Goal: Task Accomplishment & Management: Manage account settings

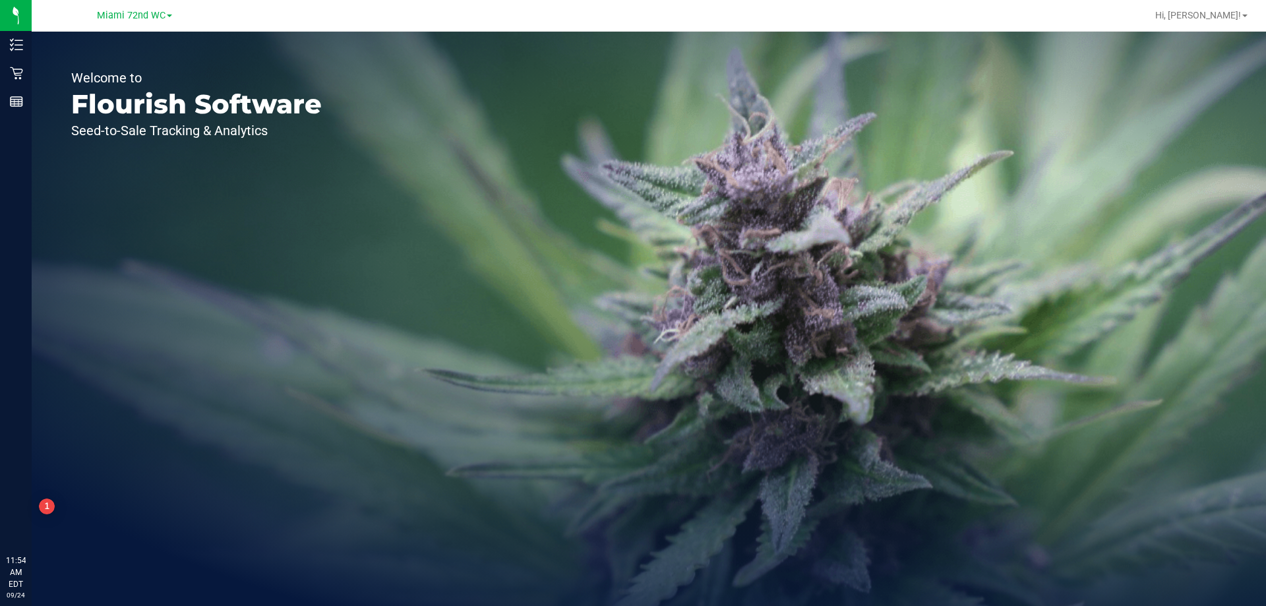
click at [118, 9] on link "Miami 72nd WC" at bounding box center [134, 15] width 75 height 13
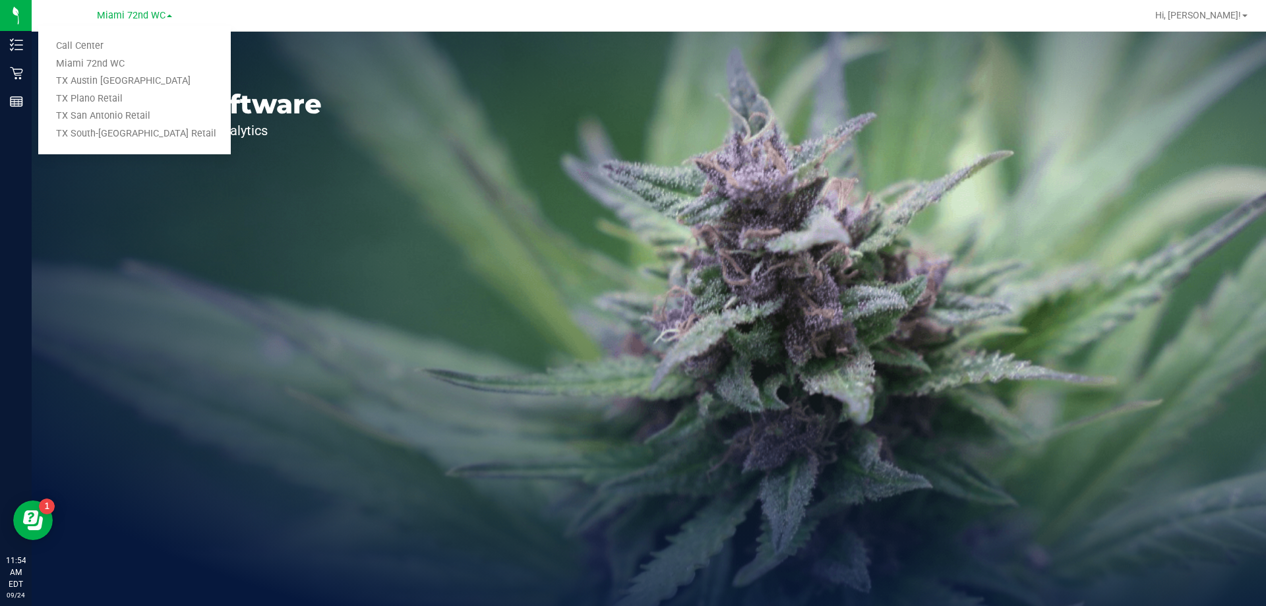
click at [97, 87] on link "TX Austin [GEOGRAPHIC_DATA]" at bounding box center [134, 82] width 193 height 18
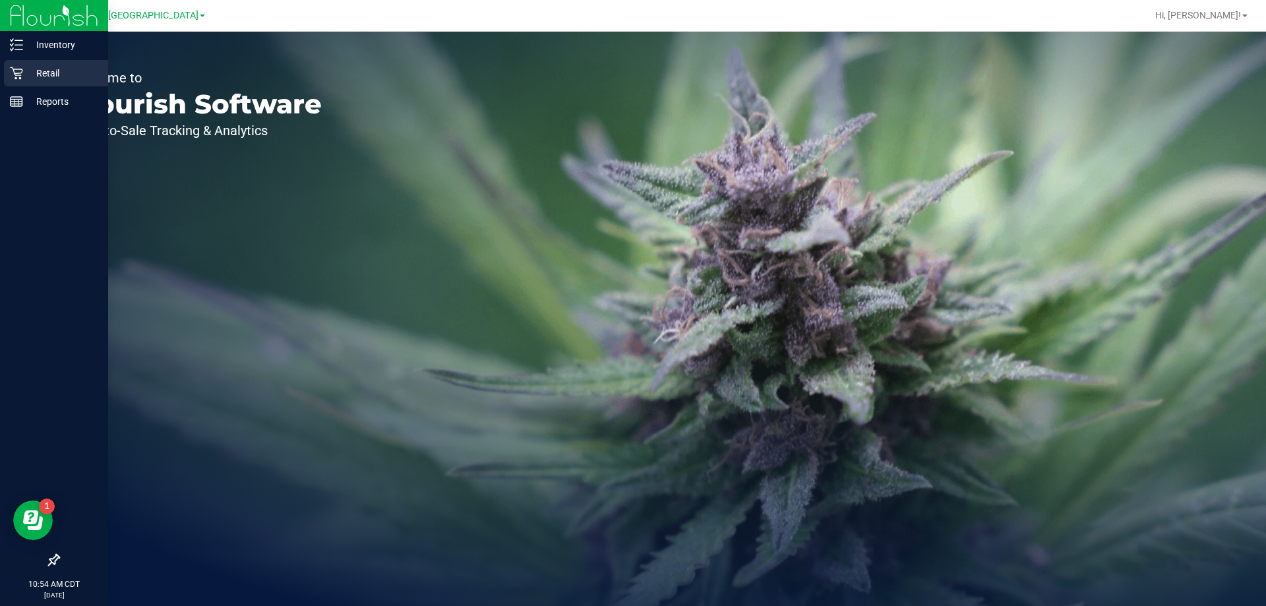
click at [21, 67] on icon at bounding box center [16, 73] width 13 height 13
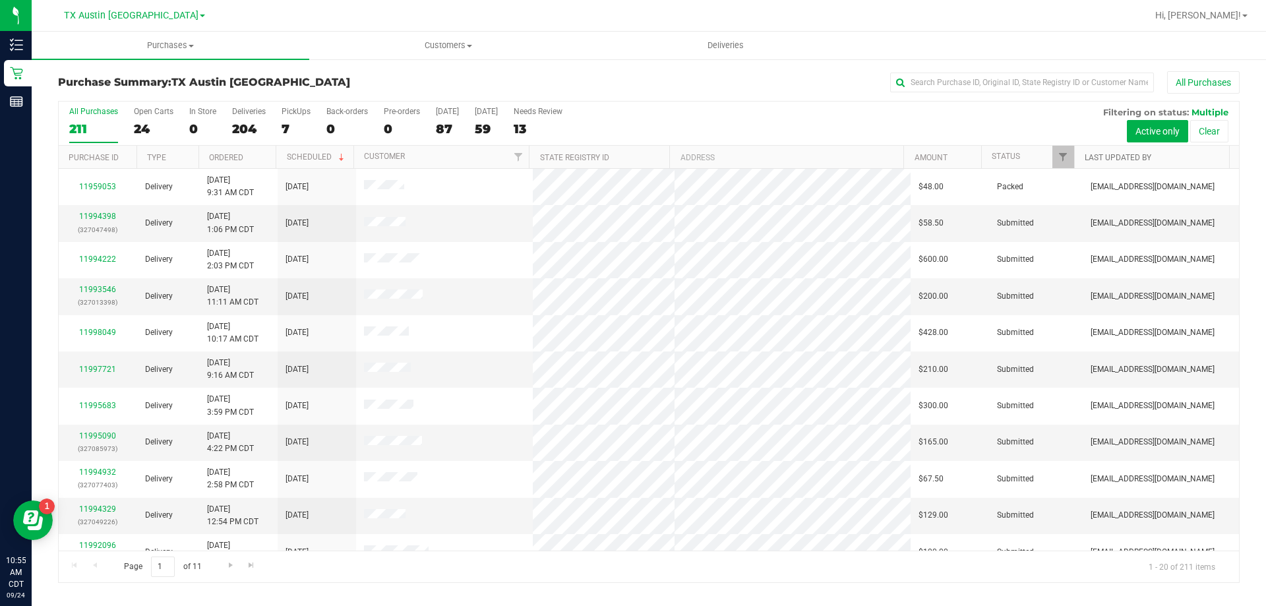
click at [1114, 158] on link "Last Updated By" at bounding box center [1118, 157] width 67 height 9
click at [1062, 160] on span "Filter" at bounding box center [1063, 157] width 11 height 11
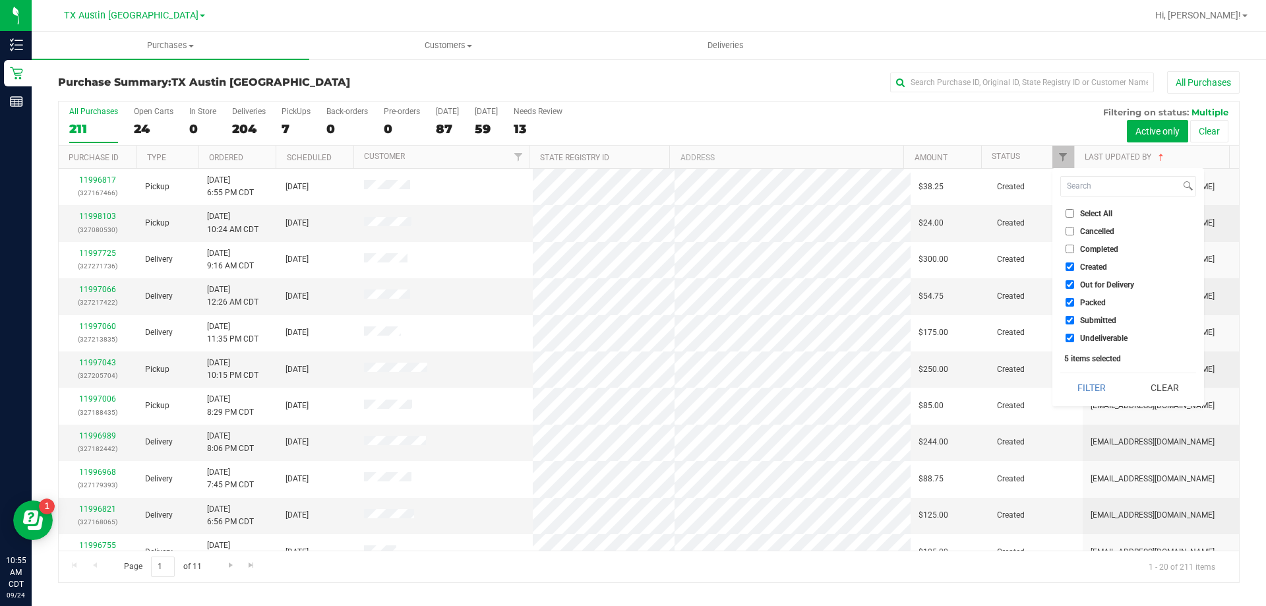
click at [1071, 336] on input "Undeliverable" at bounding box center [1070, 338] width 9 height 9
checkbox input "false"
click at [1071, 325] on li "Submitted" at bounding box center [1128, 320] width 136 height 14
click at [1069, 315] on ul "Select All Cancelled Completed Created Out for Delivery Packed Submitted Undeli…" at bounding box center [1128, 275] width 136 height 138
click at [1069, 318] on input "Submitted" at bounding box center [1070, 320] width 9 height 9
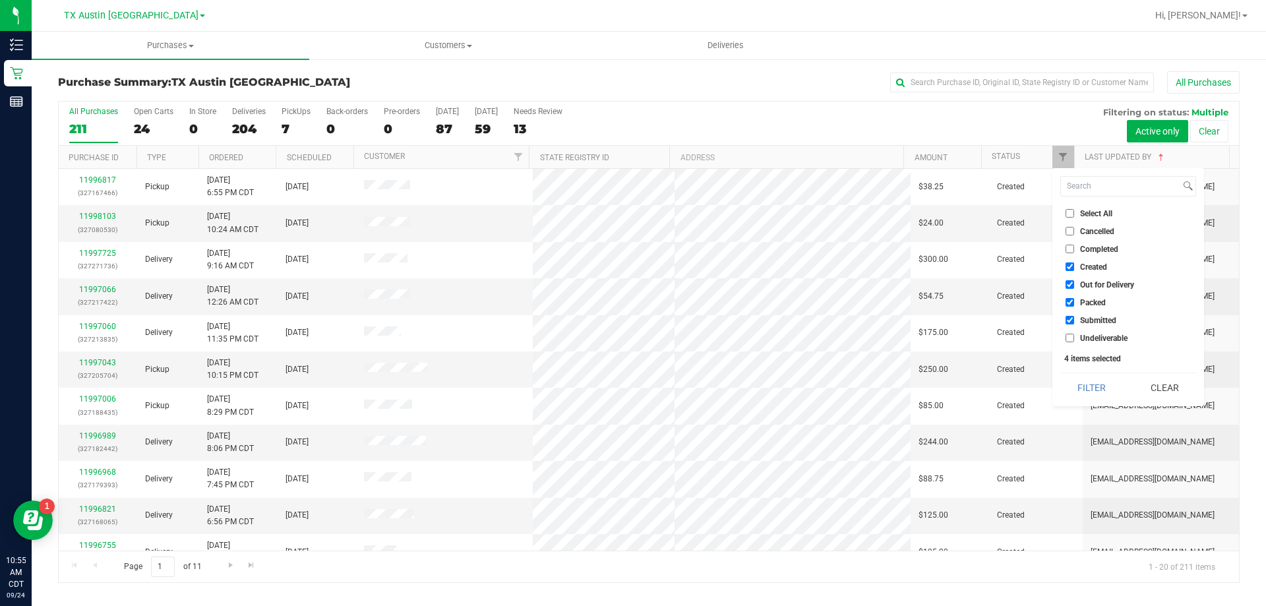
checkbox input "false"
click at [1070, 305] on input "Packed" at bounding box center [1070, 302] width 9 height 9
checkbox input "false"
click at [1071, 286] on input "Out for Delivery" at bounding box center [1070, 284] width 9 height 9
checkbox input "false"
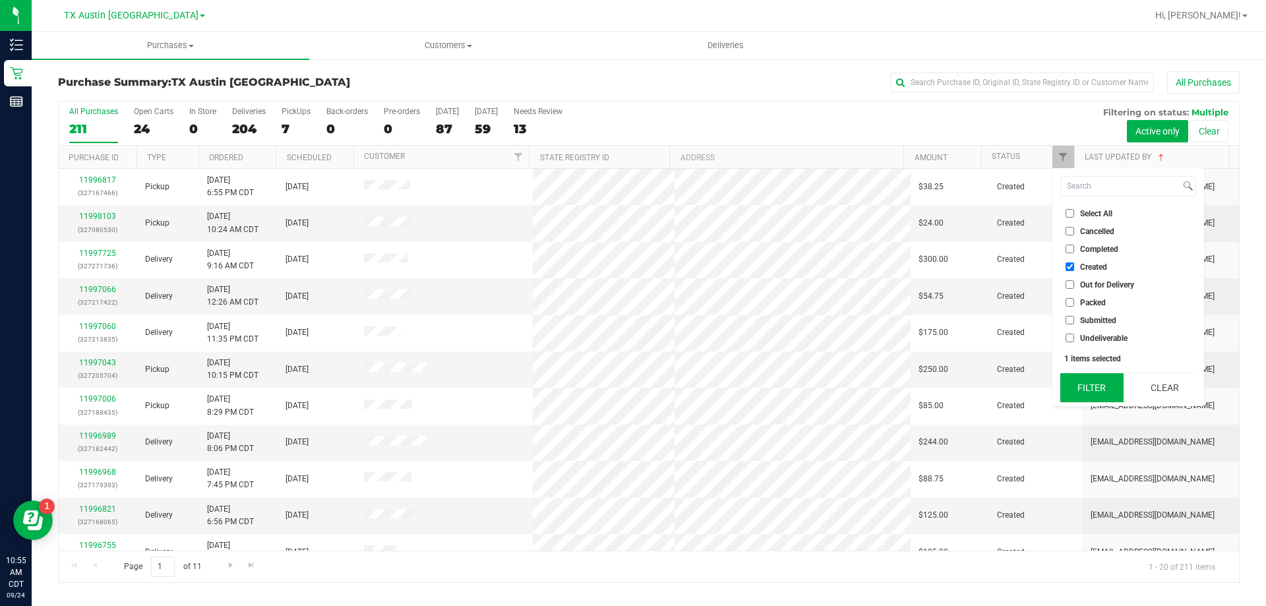
click at [1086, 388] on button "Filter" at bounding box center [1091, 387] width 63 height 29
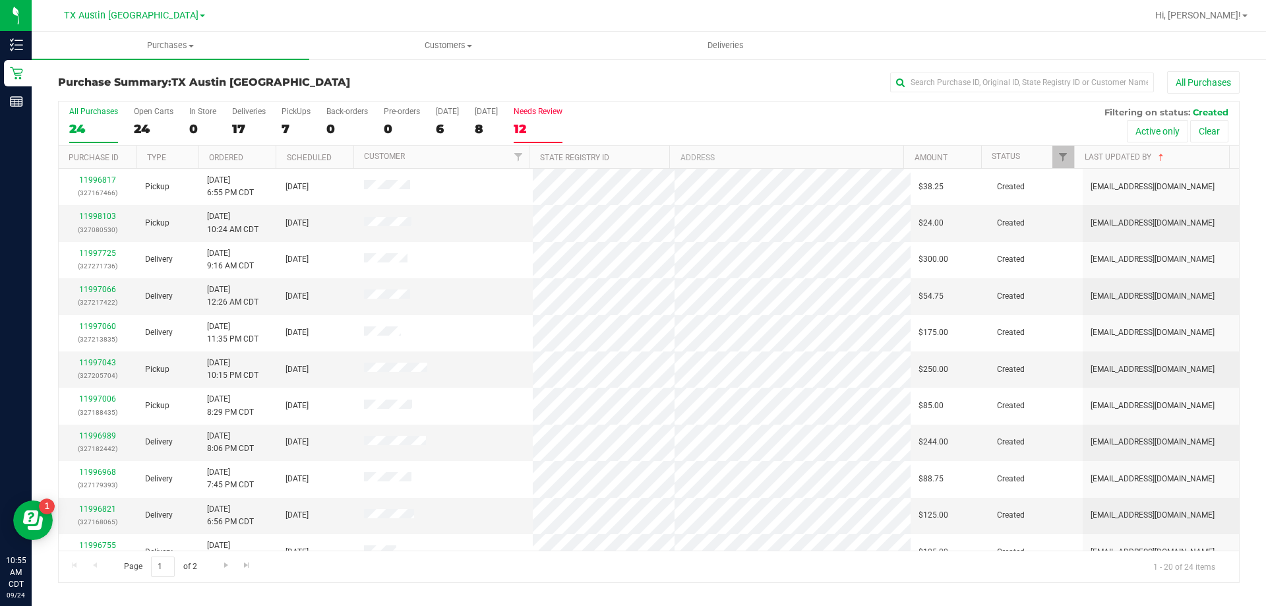
click at [545, 129] on div "12" at bounding box center [538, 128] width 49 height 15
click at [0, 0] on input "Needs Review 12" at bounding box center [0, 0] width 0 height 0
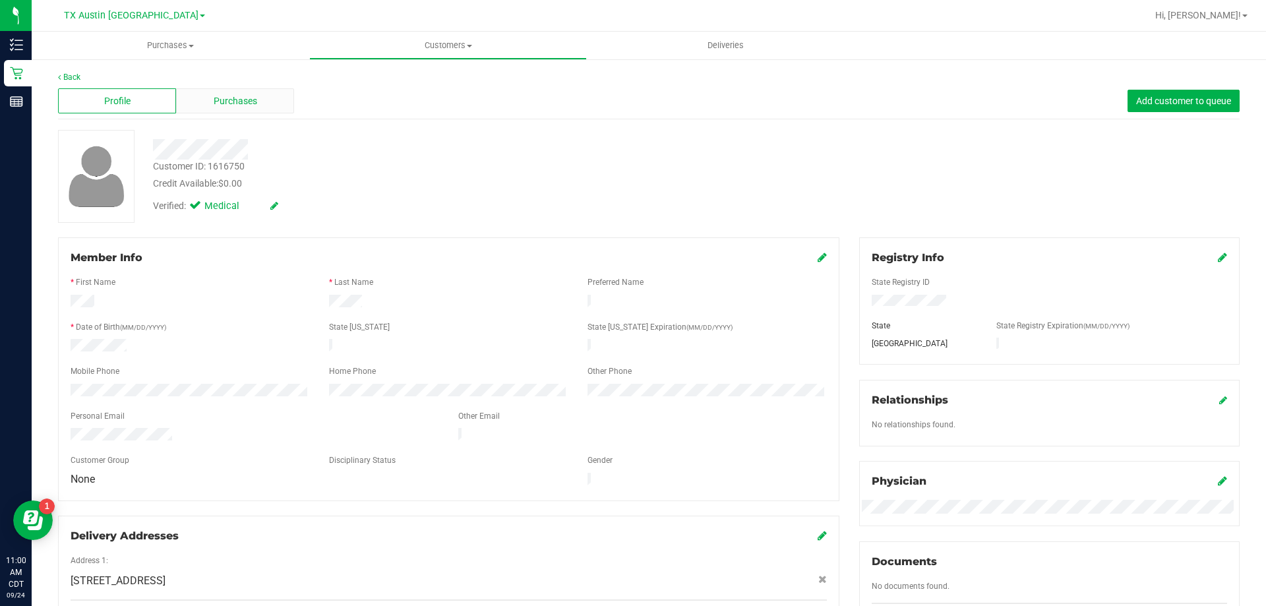
click at [262, 103] on div "Purchases" at bounding box center [235, 100] width 118 height 25
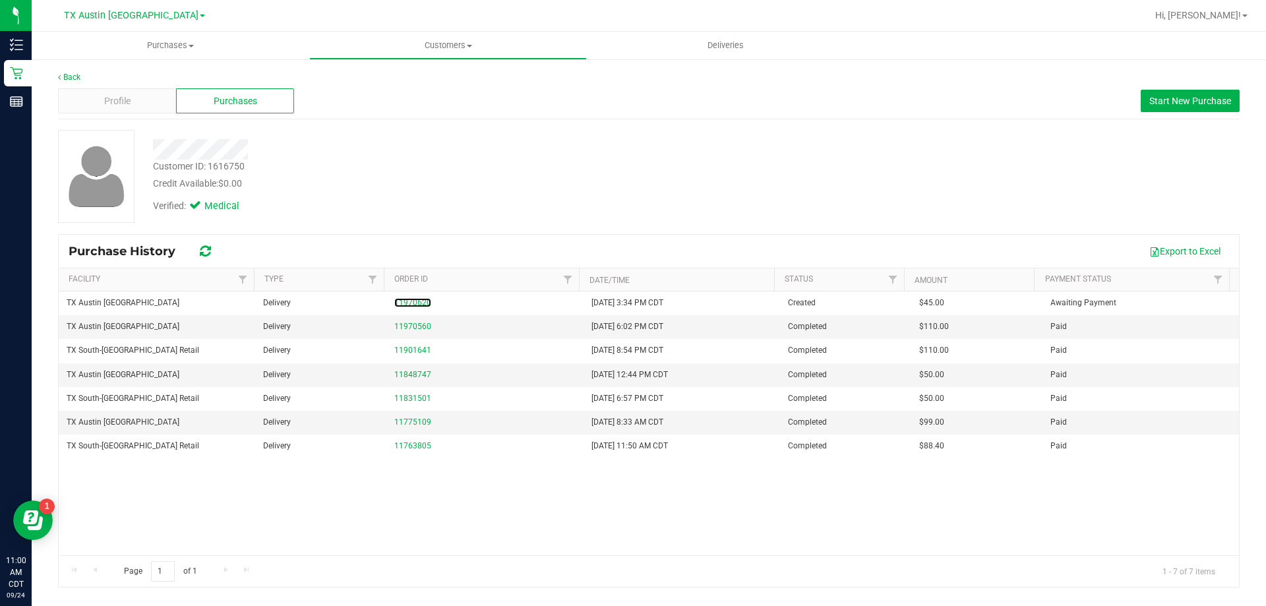
click at [417, 300] on link "11970620" at bounding box center [412, 302] width 37 height 9
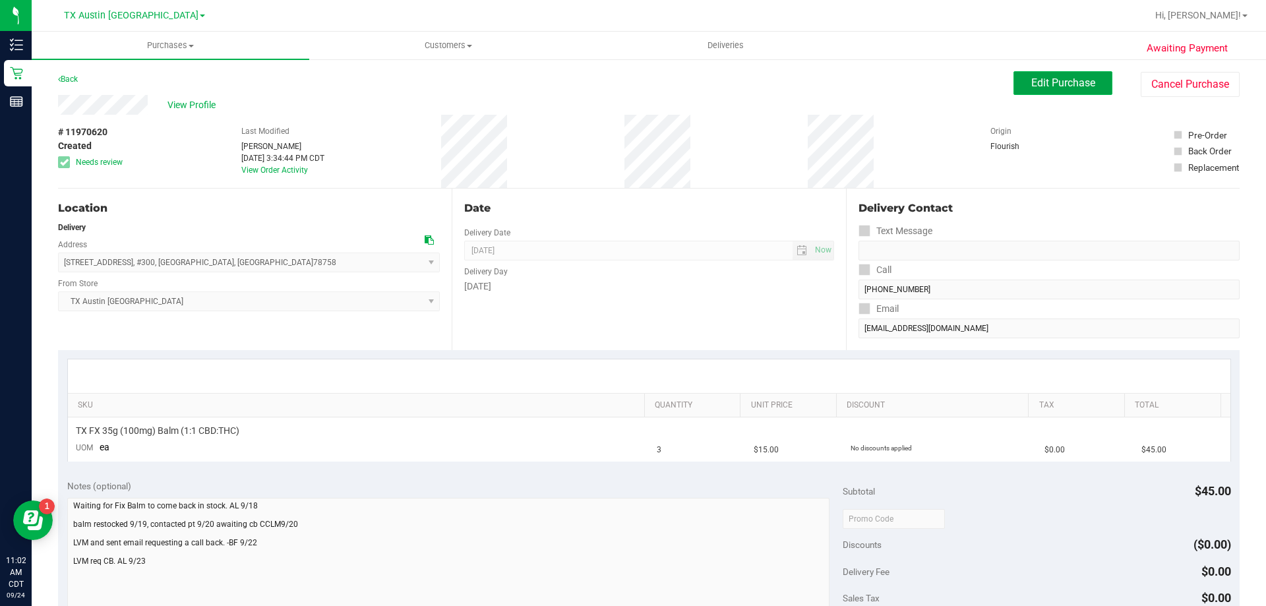
click at [1041, 81] on span "Edit Purchase" at bounding box center [1063, 83] width 64 height 13
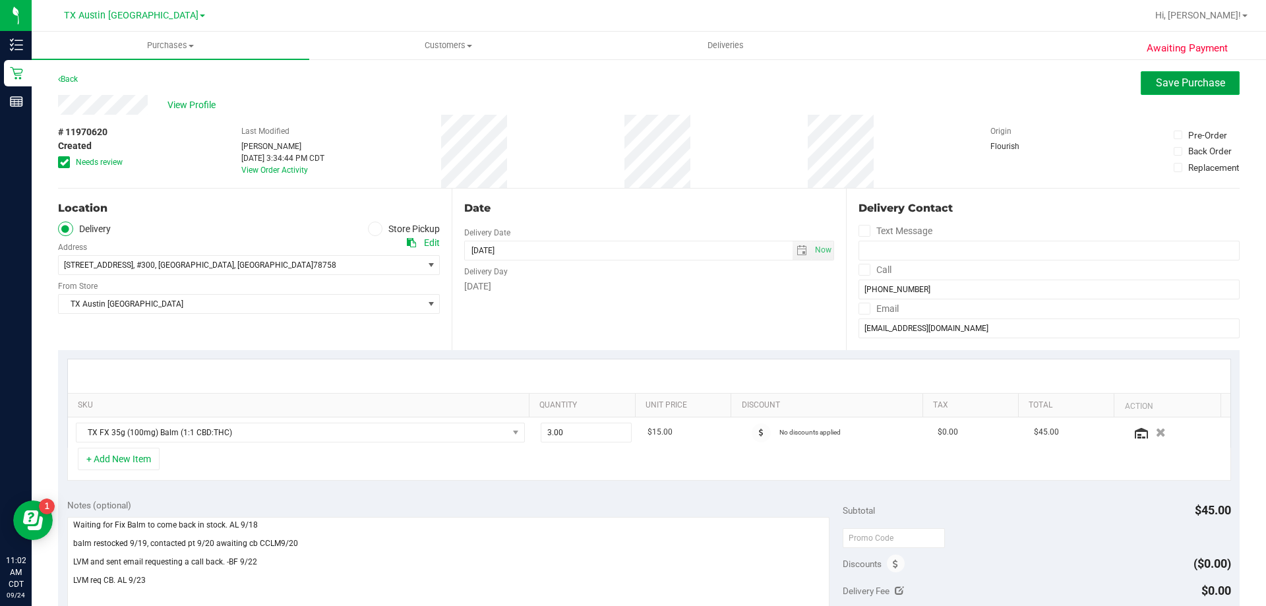
click at [1192, 85] on span "Save Purchase" at bounding box center [1190, 83] width 69 height 13
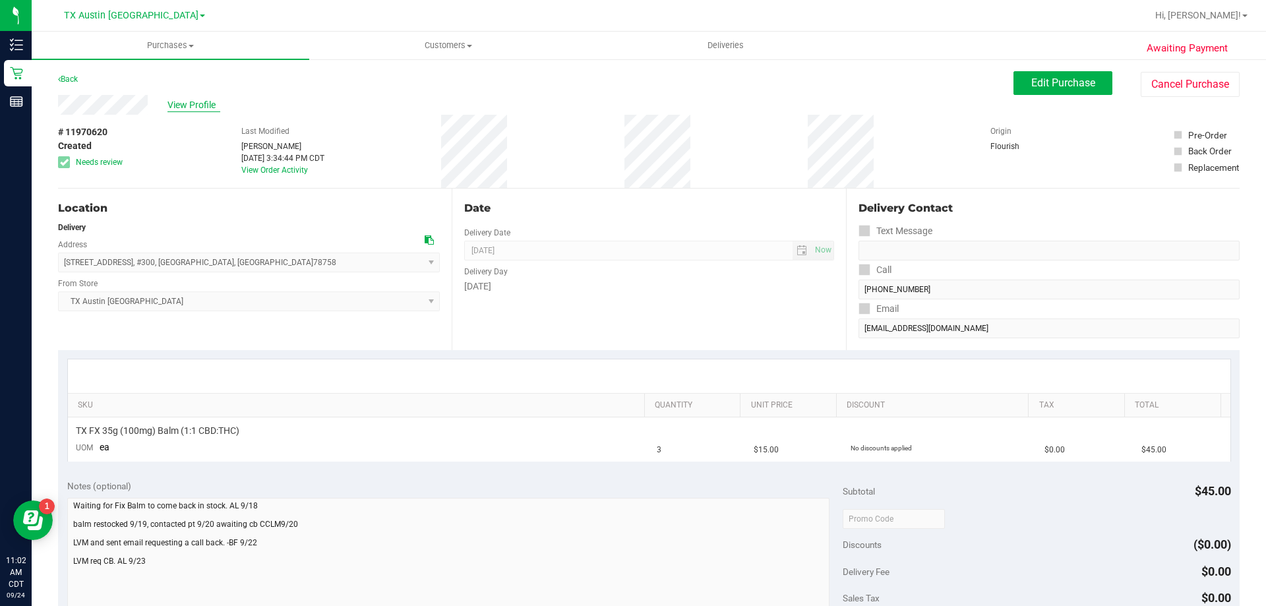
click at [203, 104] on span "View Profile" at bounding box center [194, 105] width 53 height 14
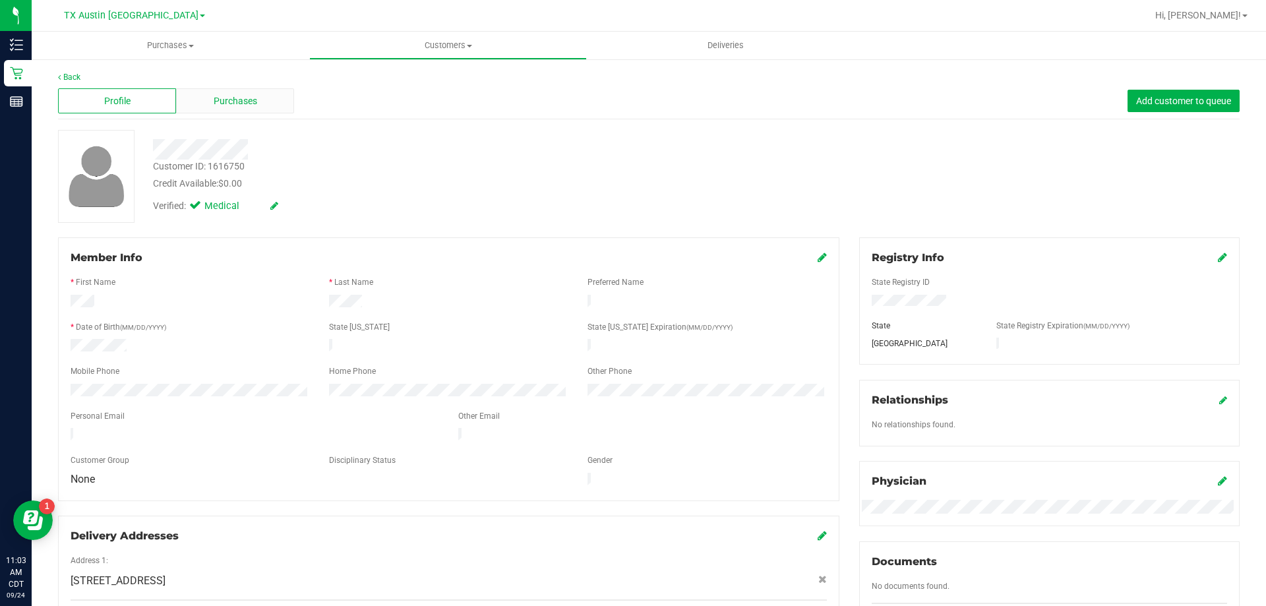
click at [214, 98] on span "Purchases" at bounding box center [236, 101] width 44 height 14
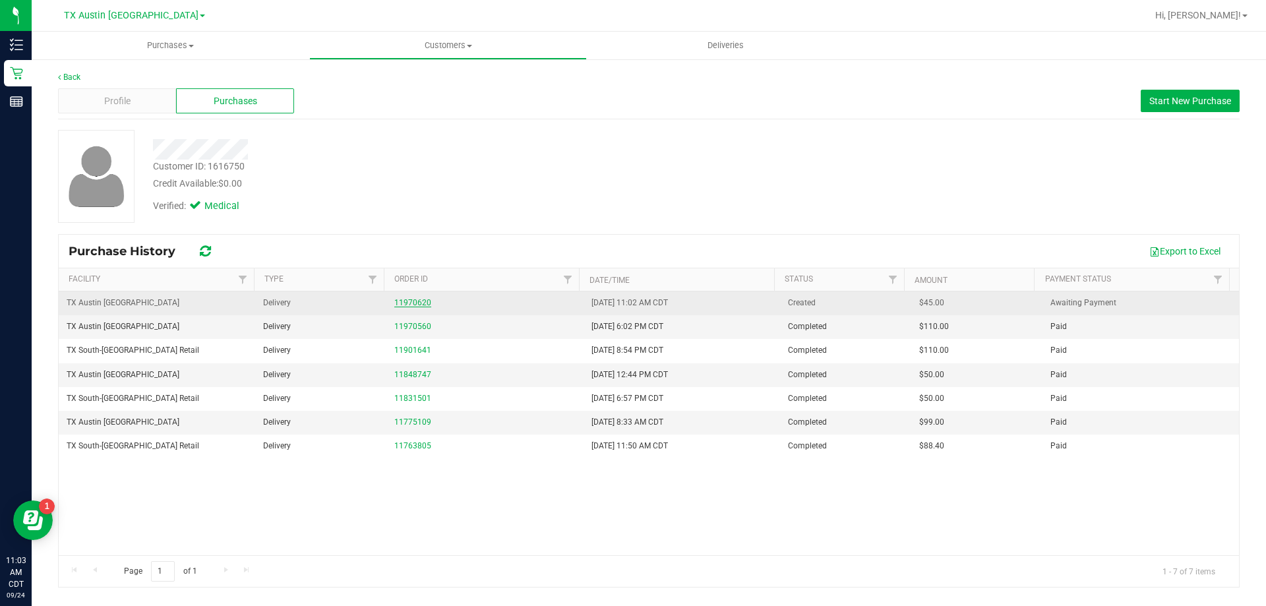
click at [417, 299] on link "11970620" at bounding box center [412, 302] width 37 height 9
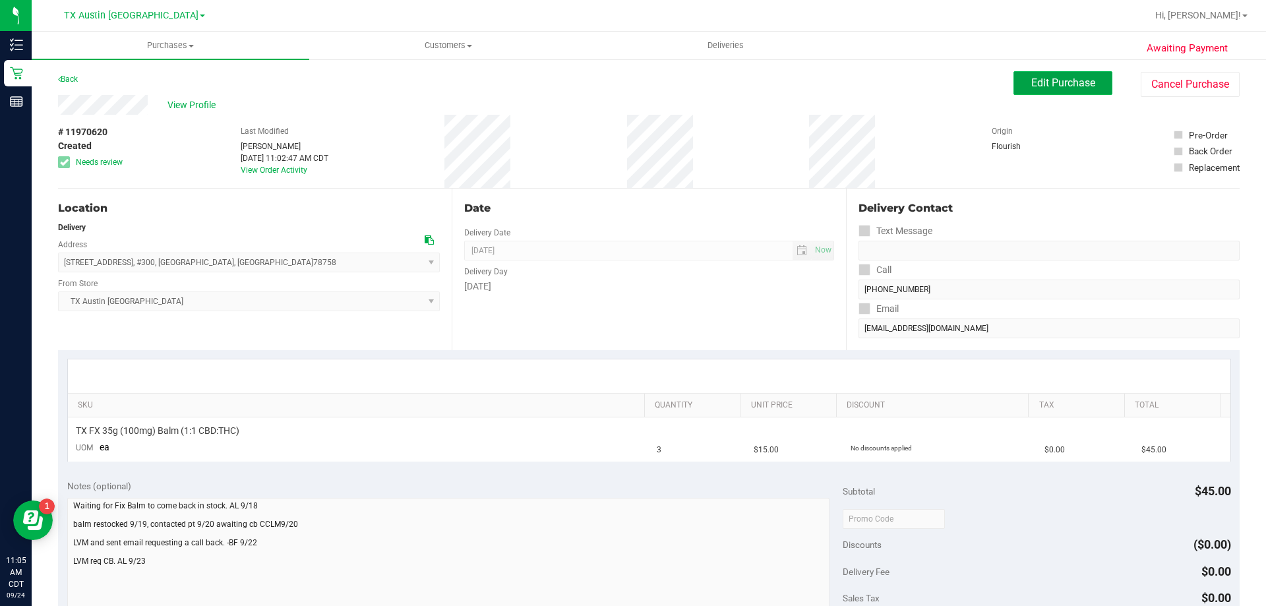
click at [1074, 79] on span "Edit Purchase" at bounding box center [1063, 83] width 64 height 13
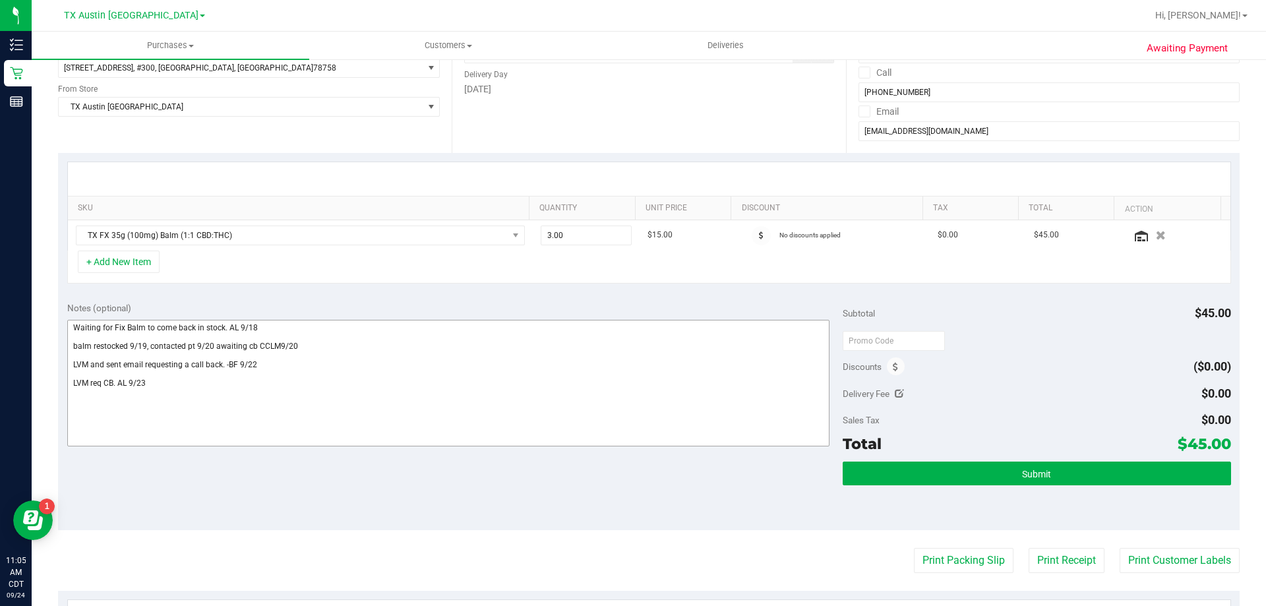
scroll to position [198, 0]
click at [163, 383] on textarea at bounding box center [448, 382] width 763 height 127
paste textarea "Lvm and sent email. VF 9/24"
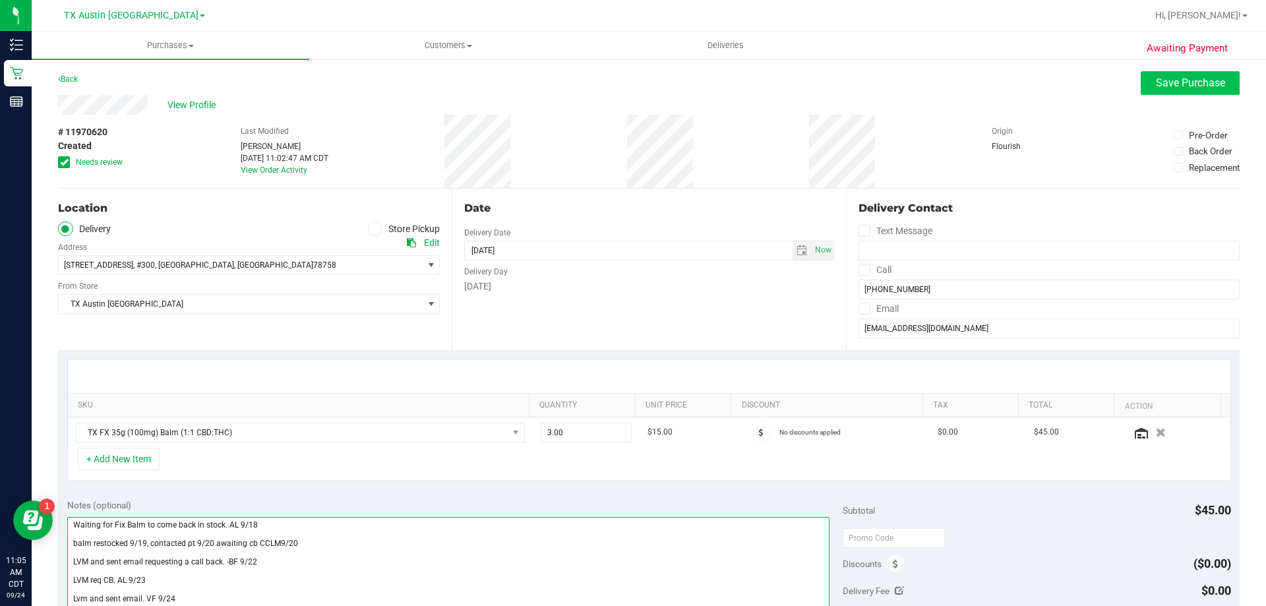
type textarea "Waiting for Fix Balm to come back in stock. AL 9/18 balm restocked 9/19, contac…"
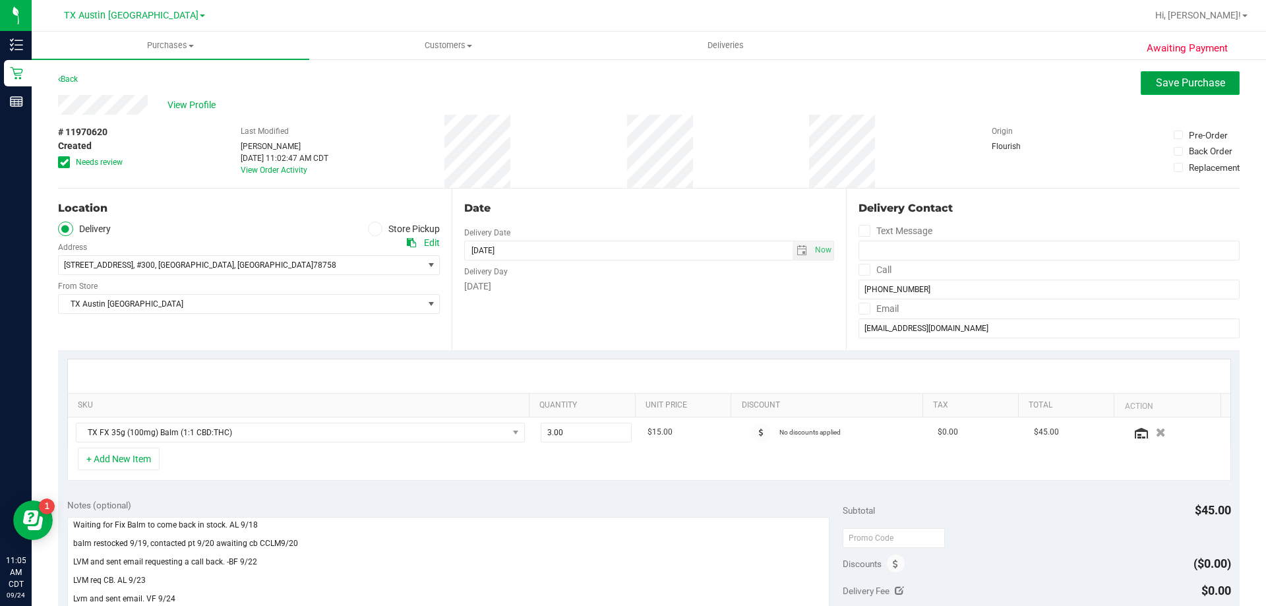
click at [1188, 84] on span "Save Purchase" at bounding box center [1190, 83] width 69 height 13
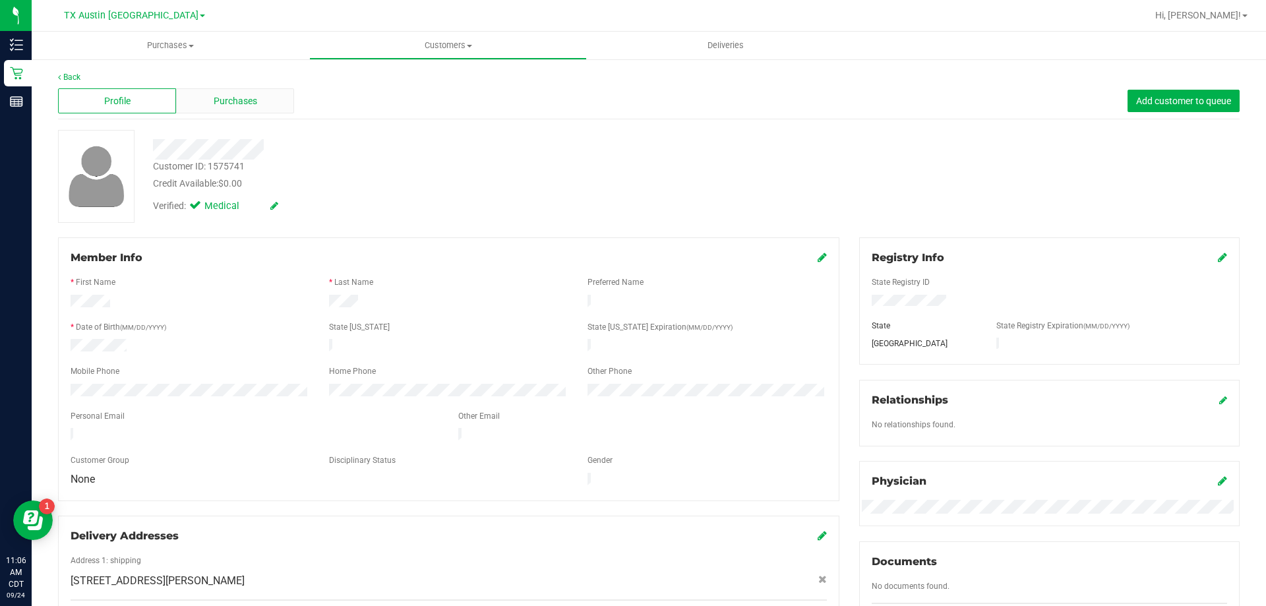
click at [251, 98] on span "Purchases" at bounding box center [236, 101] width 44 height 14
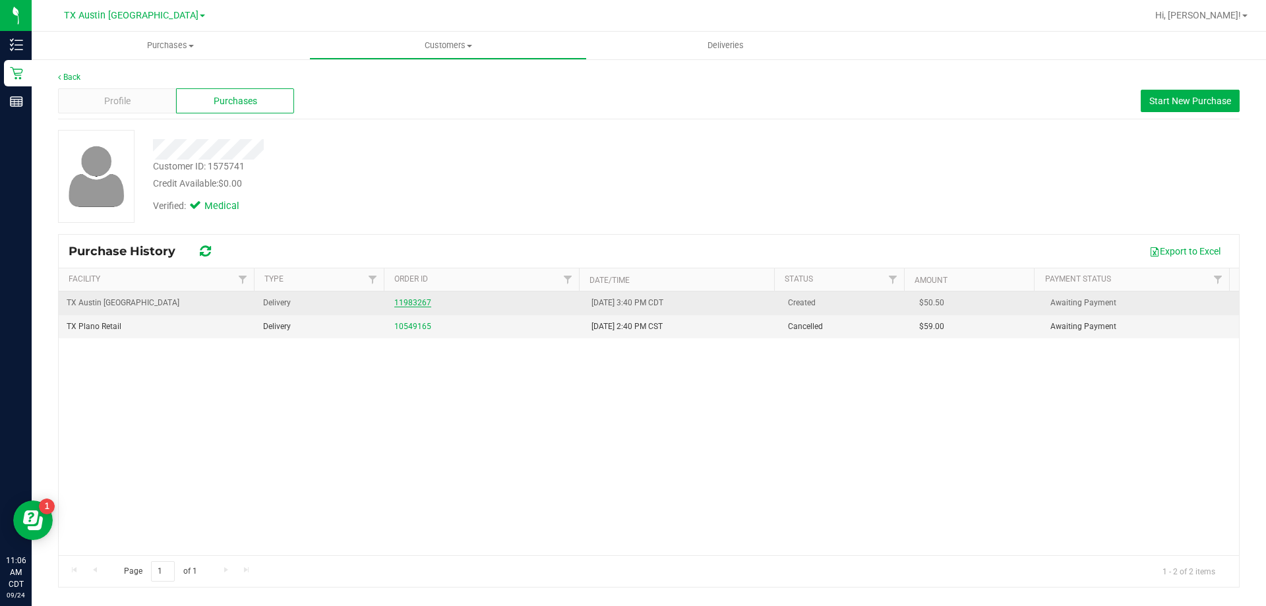
click at [410, 305] on link "11983267" at bounding box center [412, 302] width 37 height 9
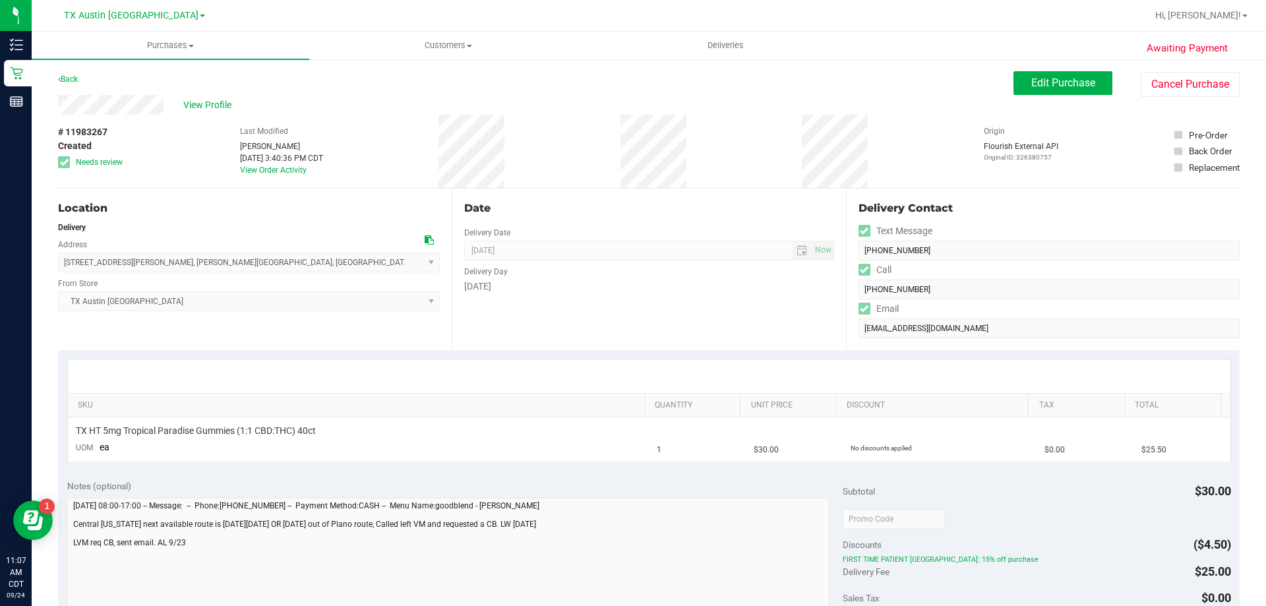
click at [425, 239] on icon at bounding box center [429, 239] width 9 height 9
click at [1030, 92] on button "Edit Purchase" at bounding box center [1063, 83] width 99 height 24
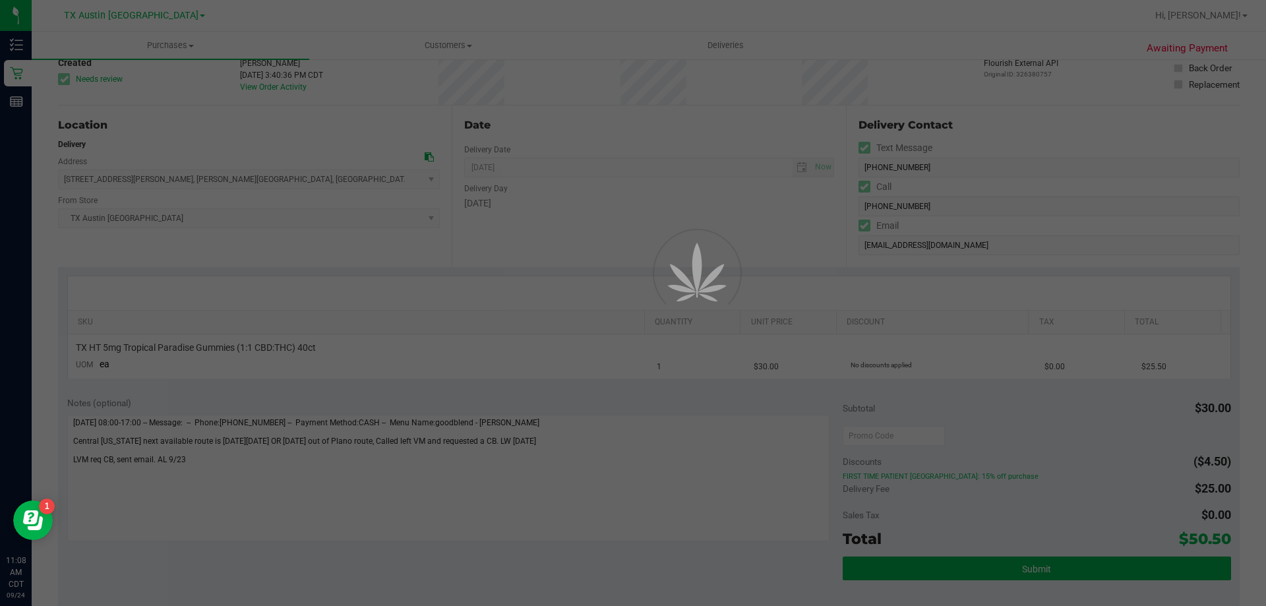
scroll to position [198, 0]
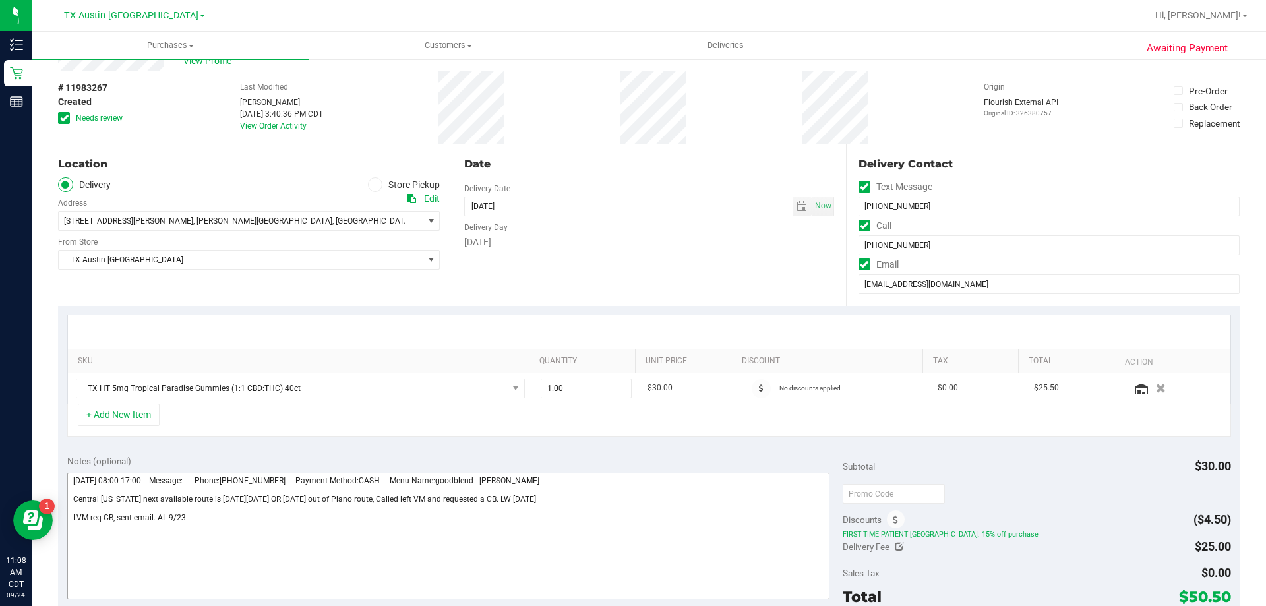
scroll to position [66, 0]
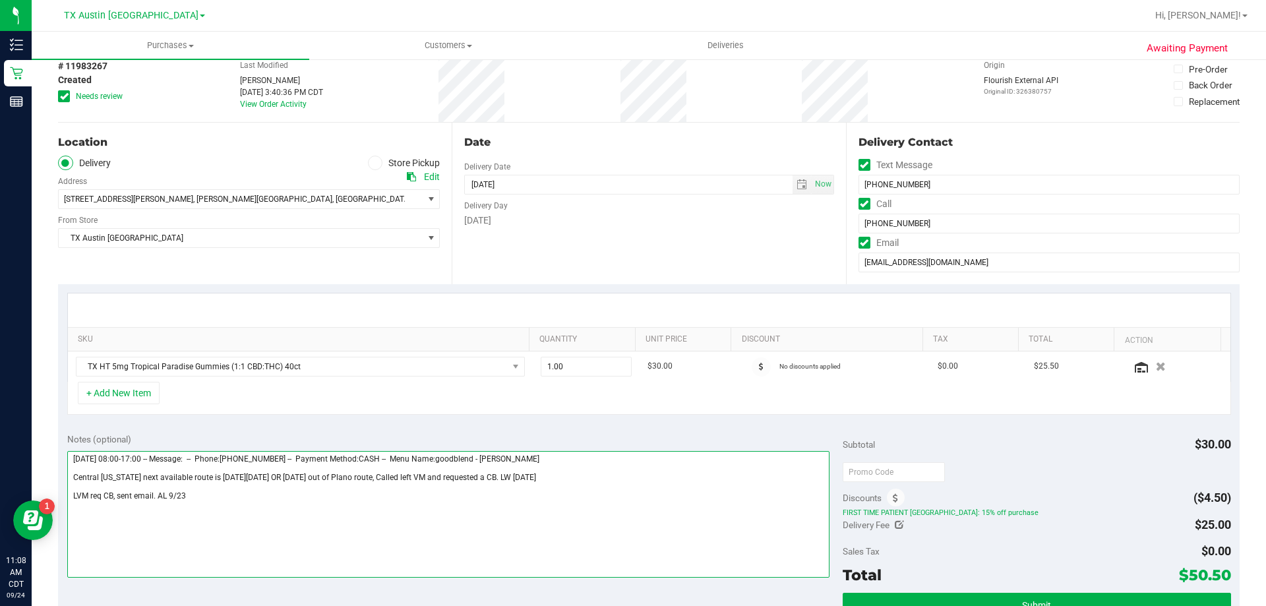
click at [205, 499] on textarea at bounding box center [448, 514] width 763 height 127
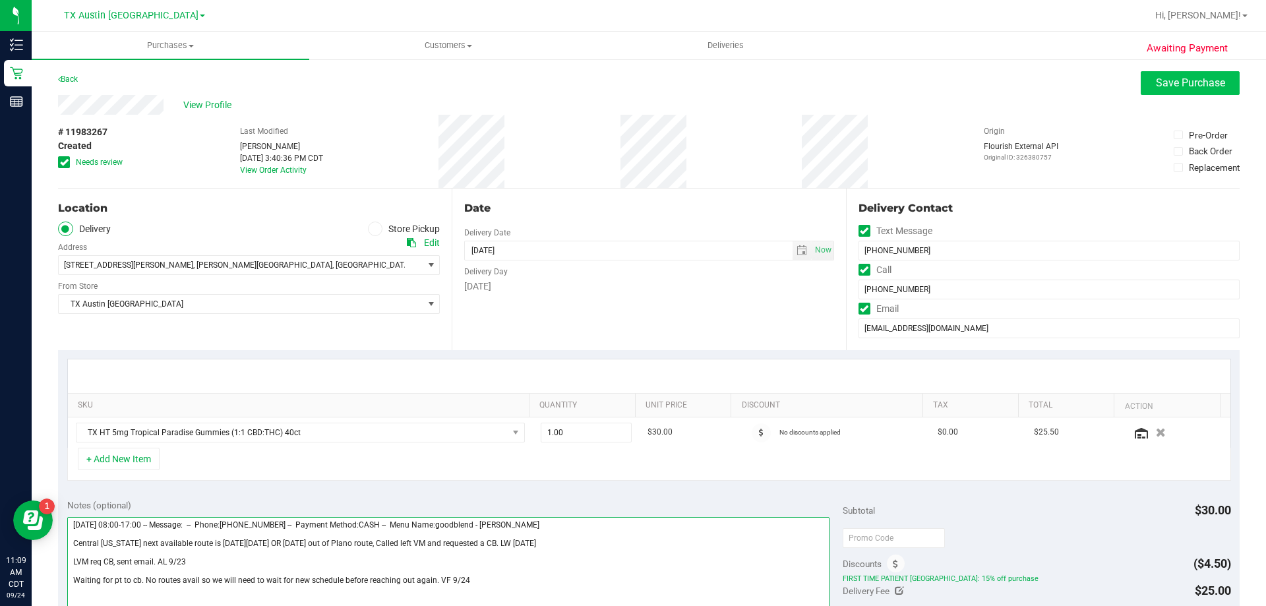
type textarea "[DATE] 08:00-17:00 -- Message: -- Phone:[PHONE_NUMBER] -- Payment Method:CASH -…"
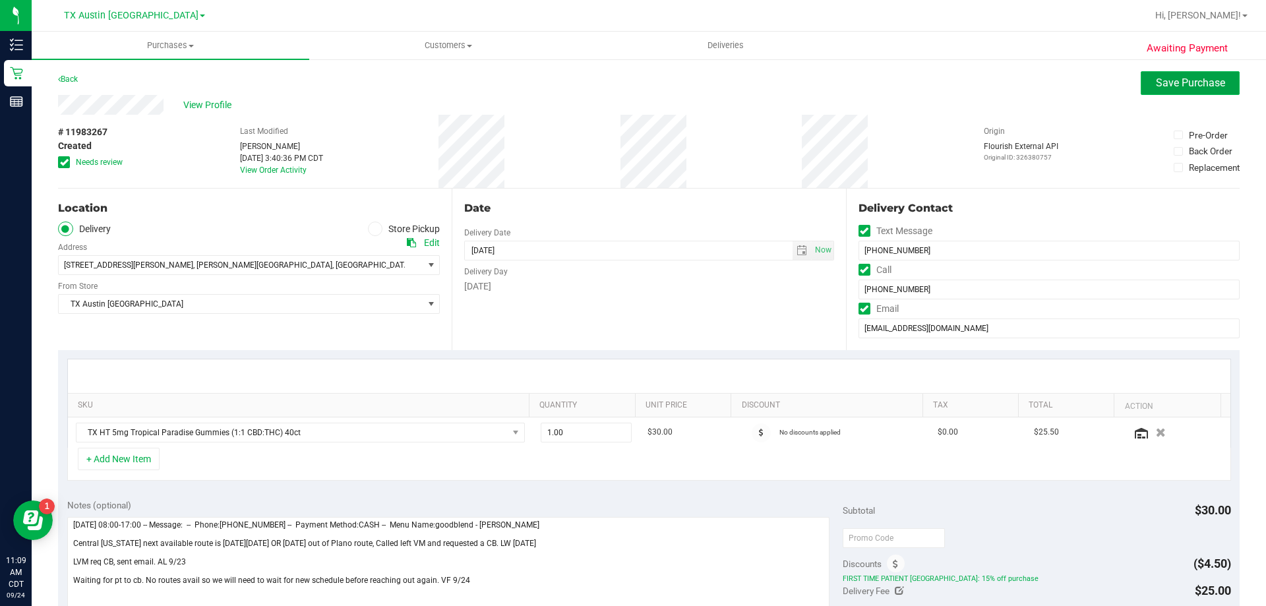
click at [1216, 82] on button "Save Purchase" at bounding box center [1190, 83] width 99 height 24
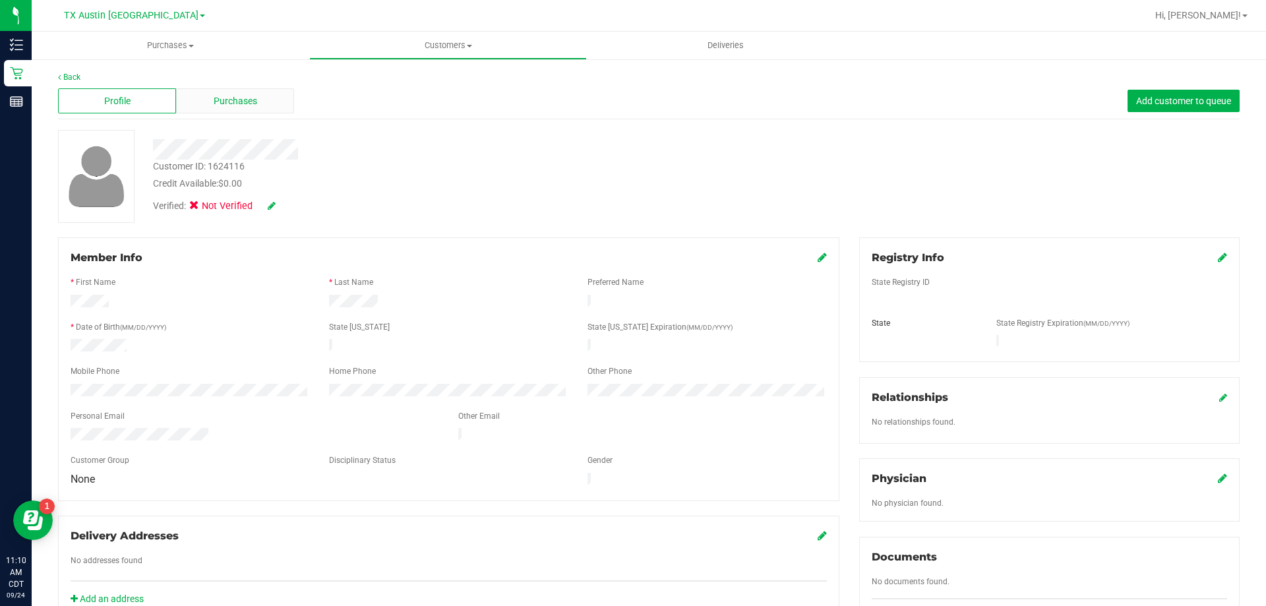
click at [276, 105] on div "Purchases" at bounding box center [235, 100] width 118 height 25
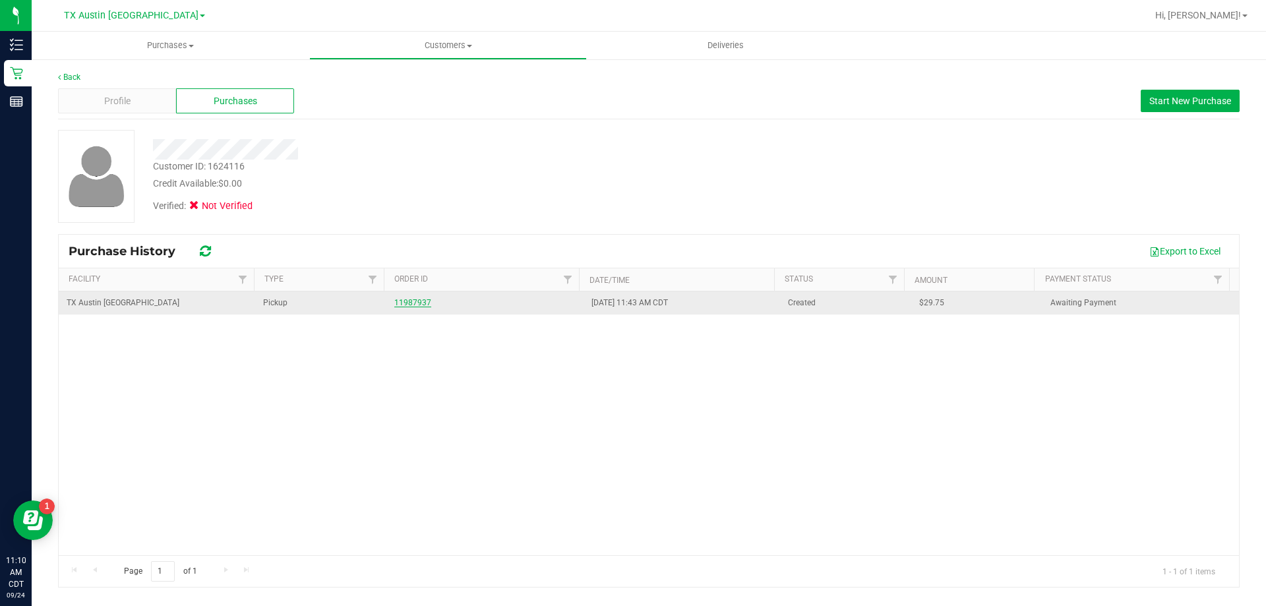
click at [410, 301] on link "11987937" at bounding box center [412, 302] width 37 height 9
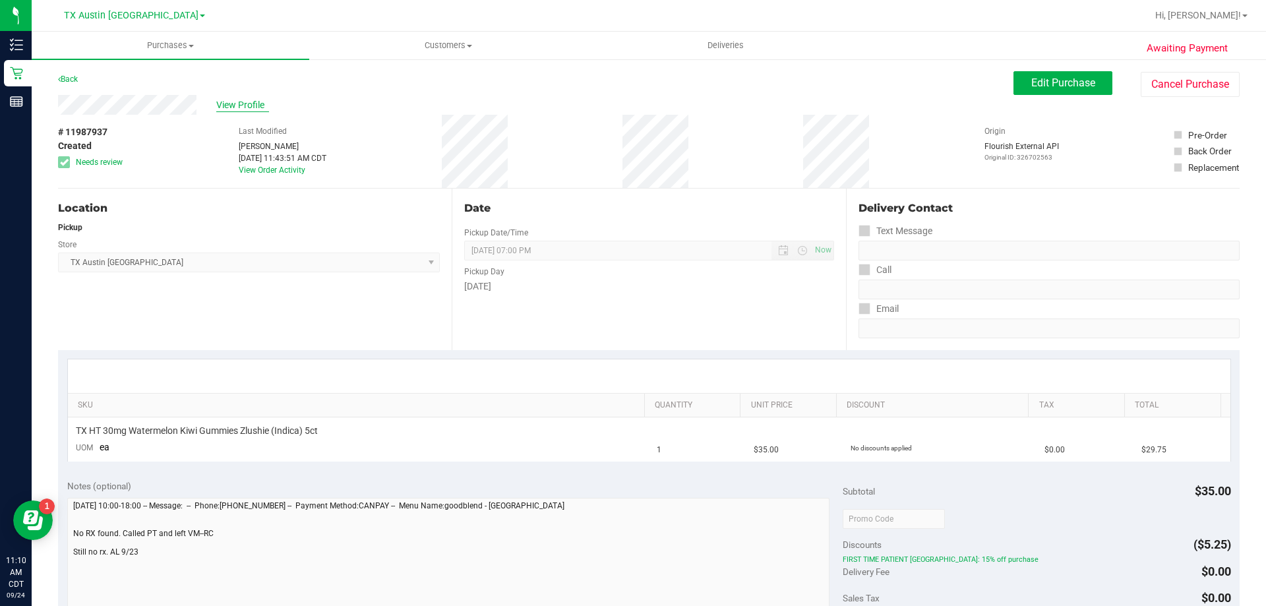
click at [242, 103] on span "View Profile" at bounding box center [242, 105] width 53 height 14
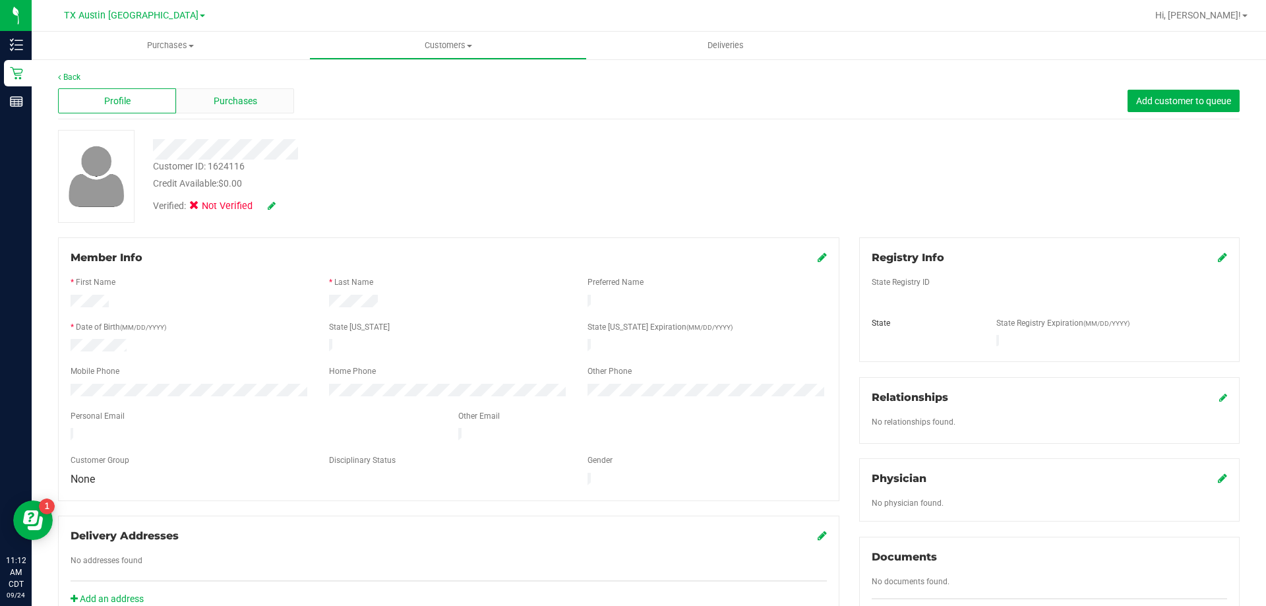
click at [227, 104] on span "Purchases" at bounding box center [236, 101] width 44 height 14
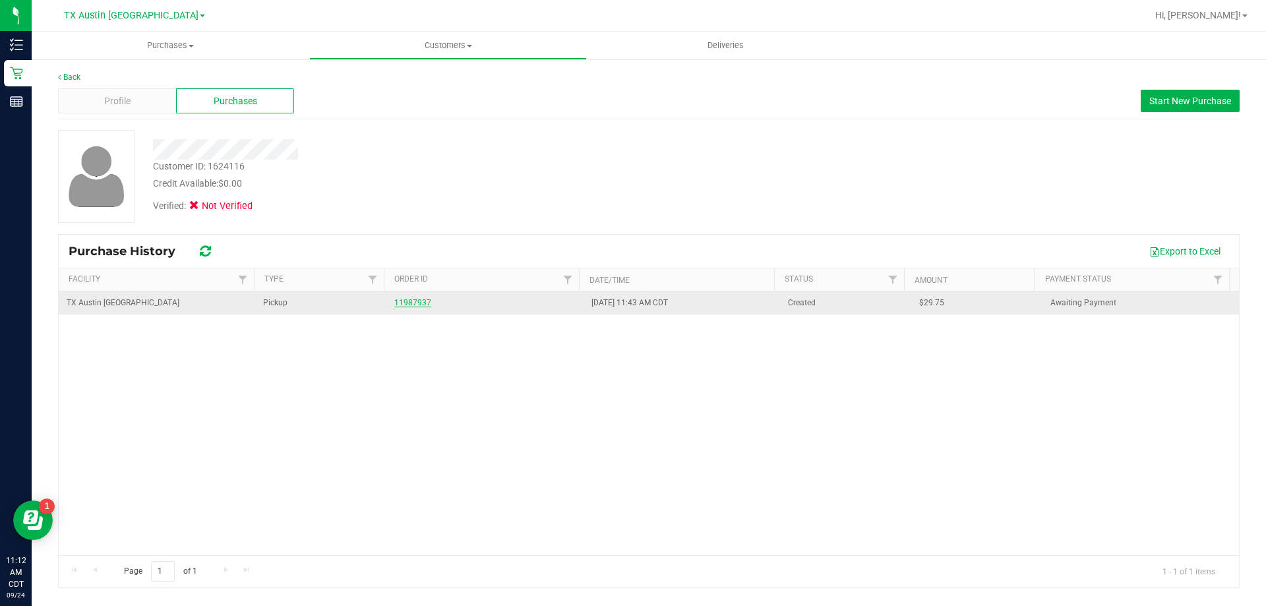
click at [416, 306] on link "11987937" at bounding box center [412, 302] width 37 height 9
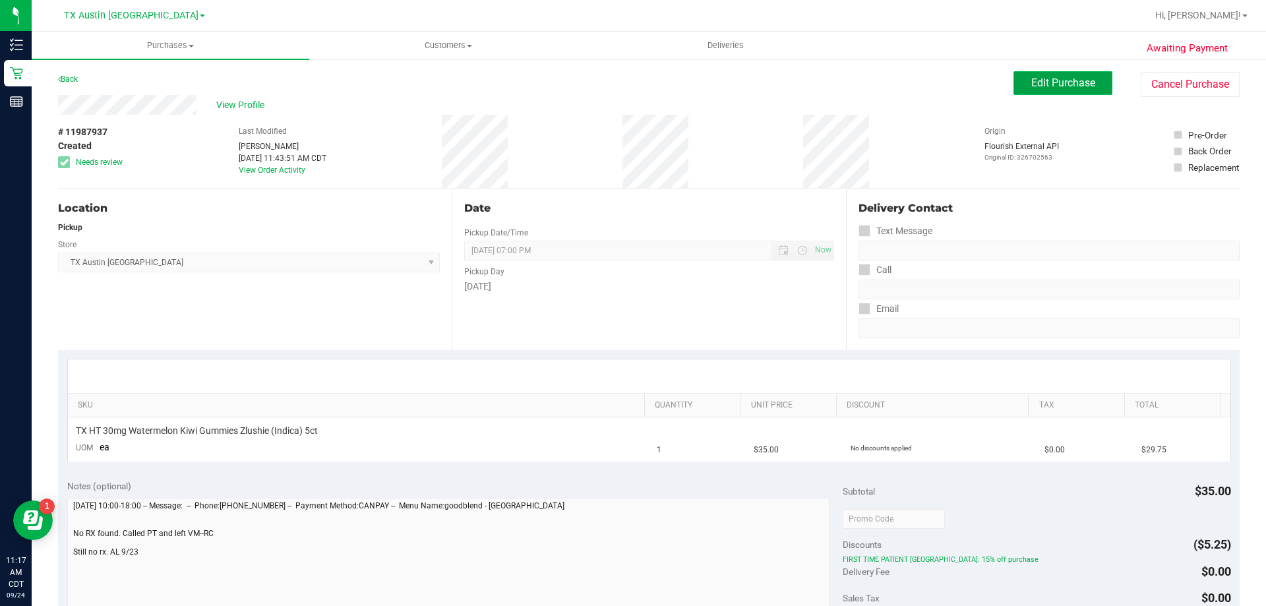
click at [1075, 86] on span "Edit Purchase" at bounding box center [1063, 83] width 64 height 13
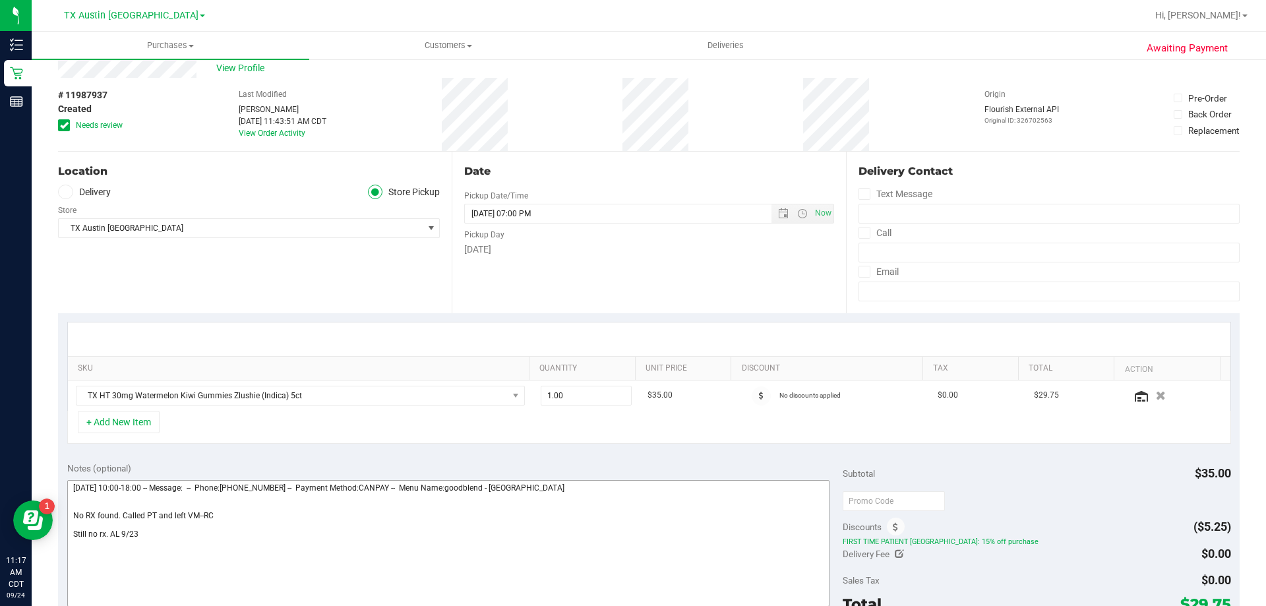
scroll to position [66, 0]
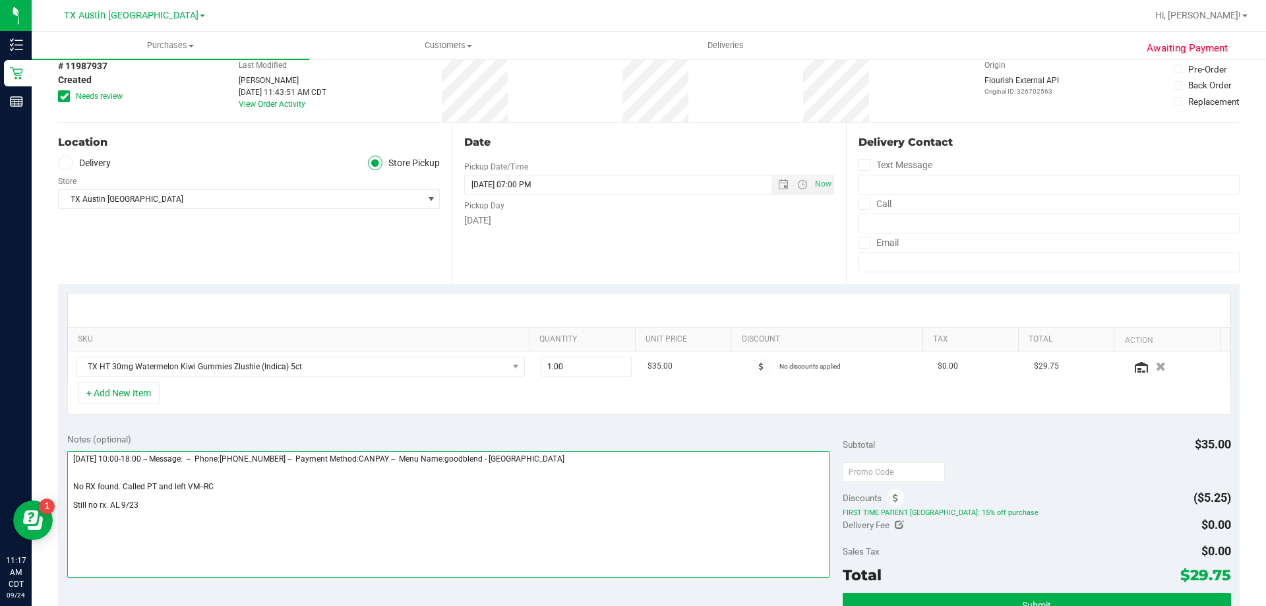
click at [146, 510] on textarea at bounding box center [448, 514] width 763 height 127
paste textarea "Lvm and sent email. VF 9/24"
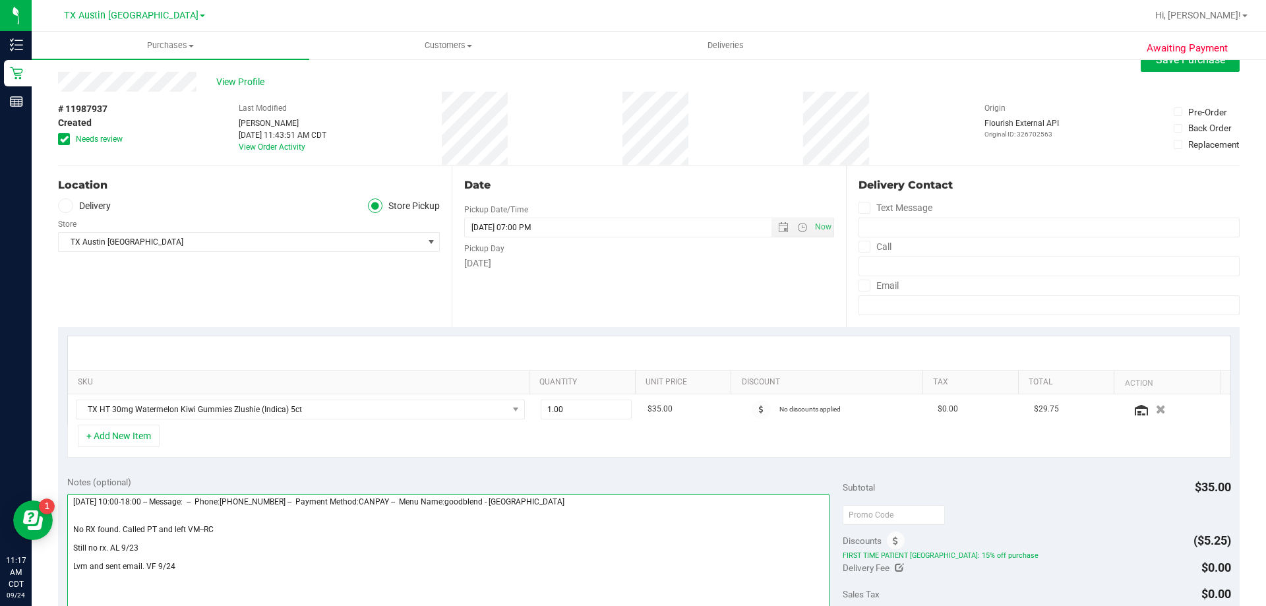
scroll to position [0, 0]
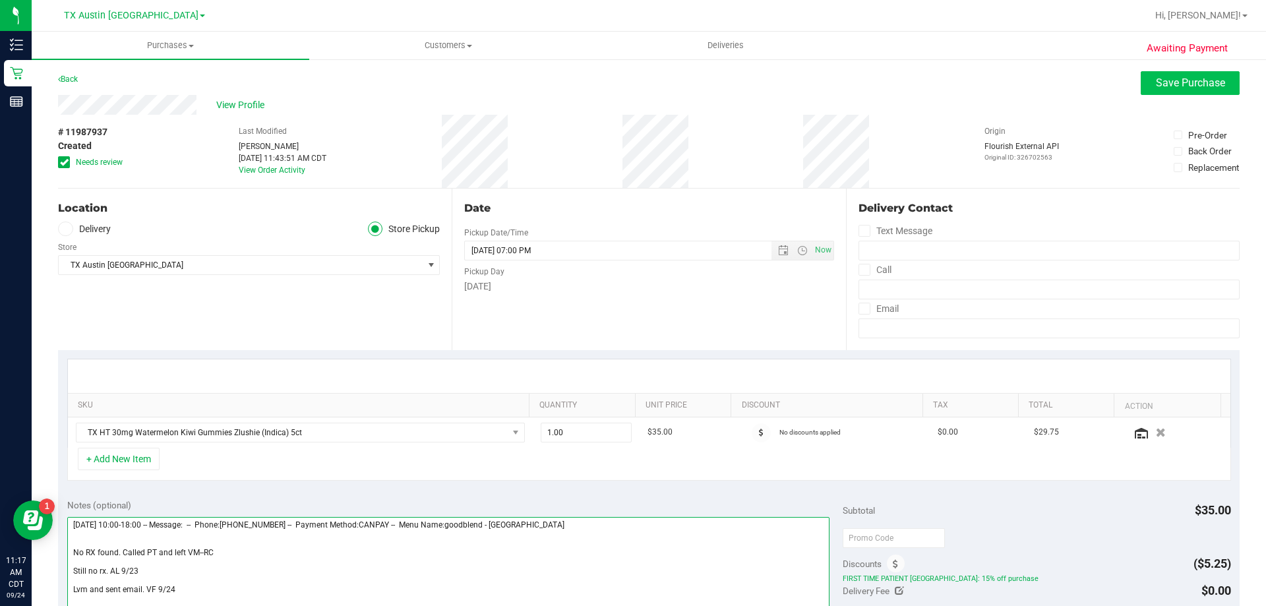
type textarea "Monday 09/22/2025 10:00-18:00 -- Message: -- Phone:8308320271 -- Payment Method…"
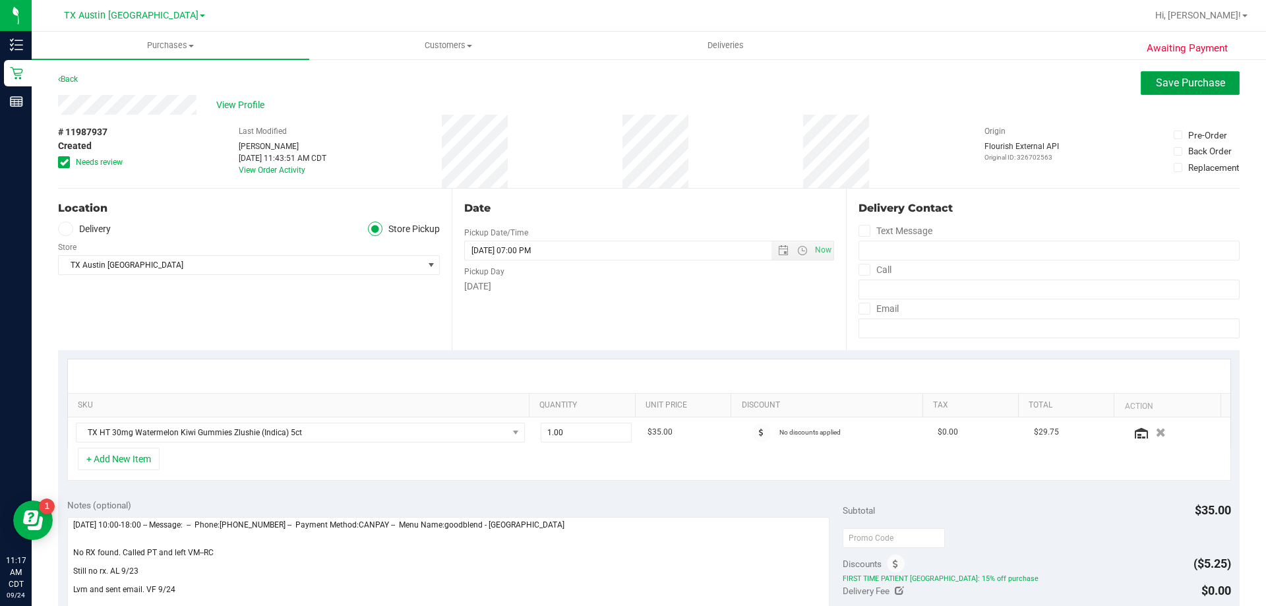
click at [1166, 79] on span "Save Purchase" at bounding box center [1190, 83] width 69 height 13
